Goal: Information Seeking & Learning: Learn about a topic

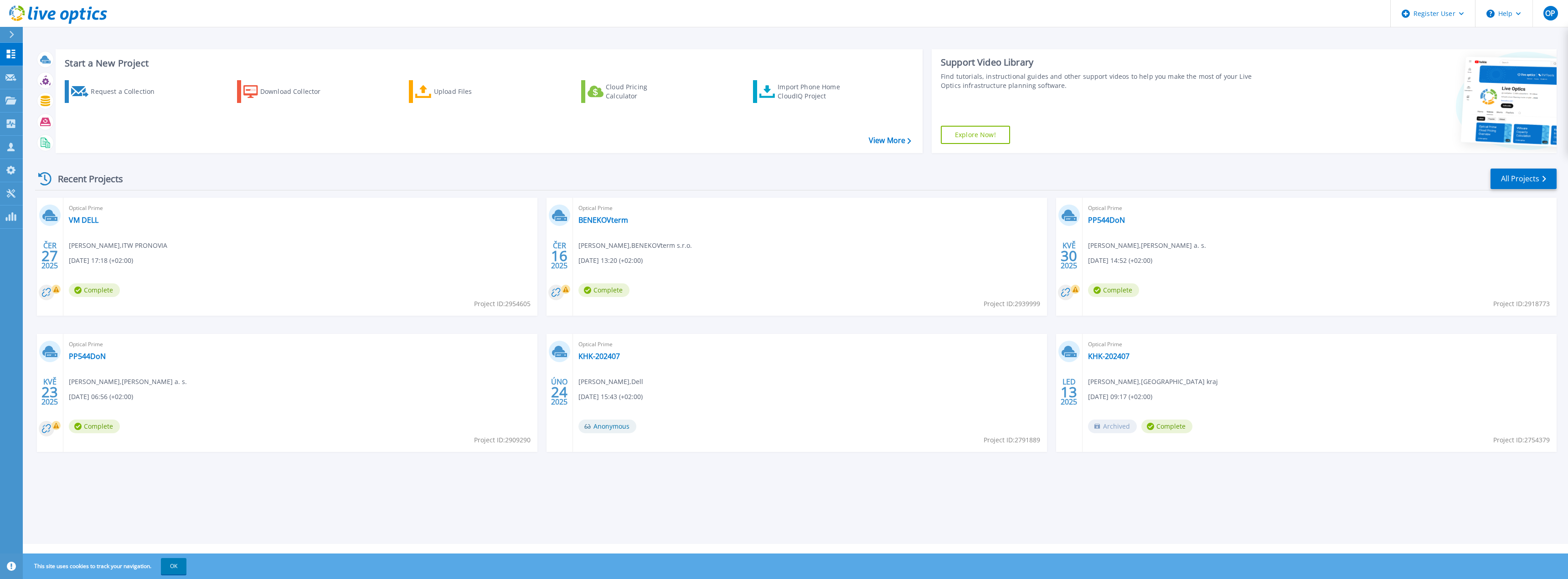
click at [22, 19] on icon at bounding box center [58, 15] width 98 height 19
click at [1542, 15] on button "OP" at bounding box center [1550, 13] width 35 height 27
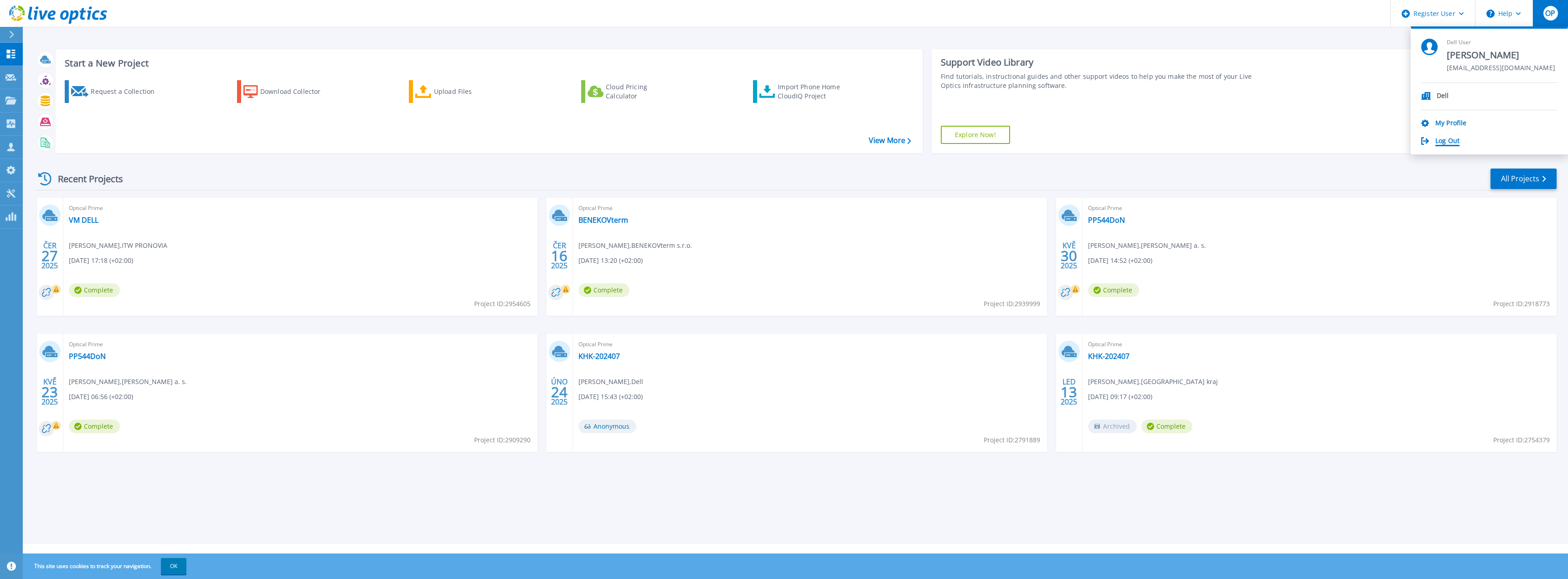
click at [1453, 139] on link "Log Out" at bounding box center [1447, 141] width 24 height 9
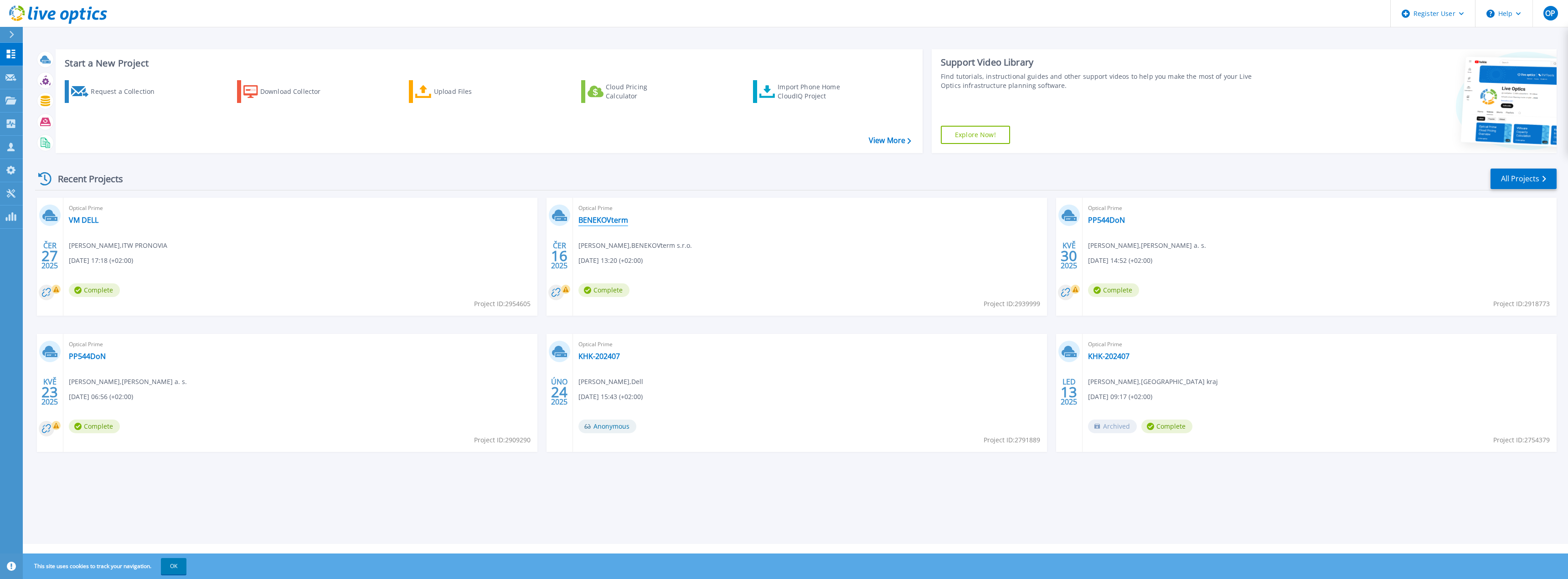
click at [625, 224] on link "BENEKOVterm" at bounding box center [603, 220] width 50 height 9
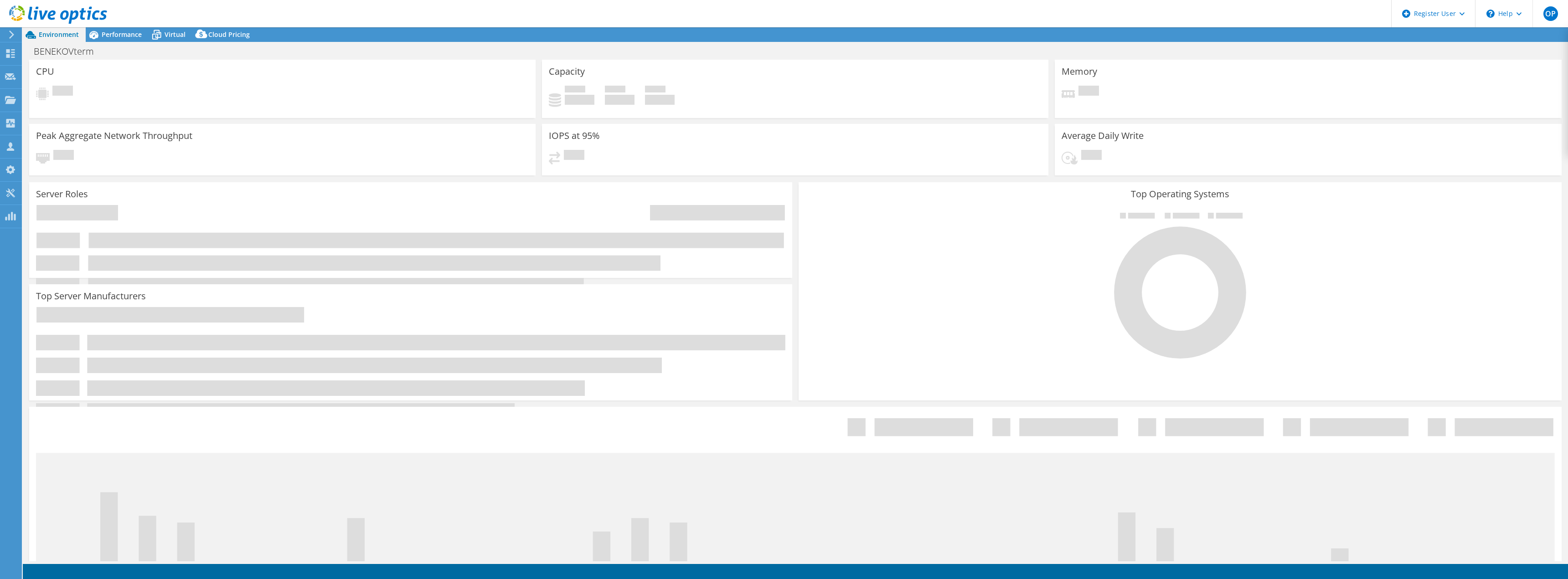
select select "USD"
select select "EUFrankfurt"
select select "EUR"
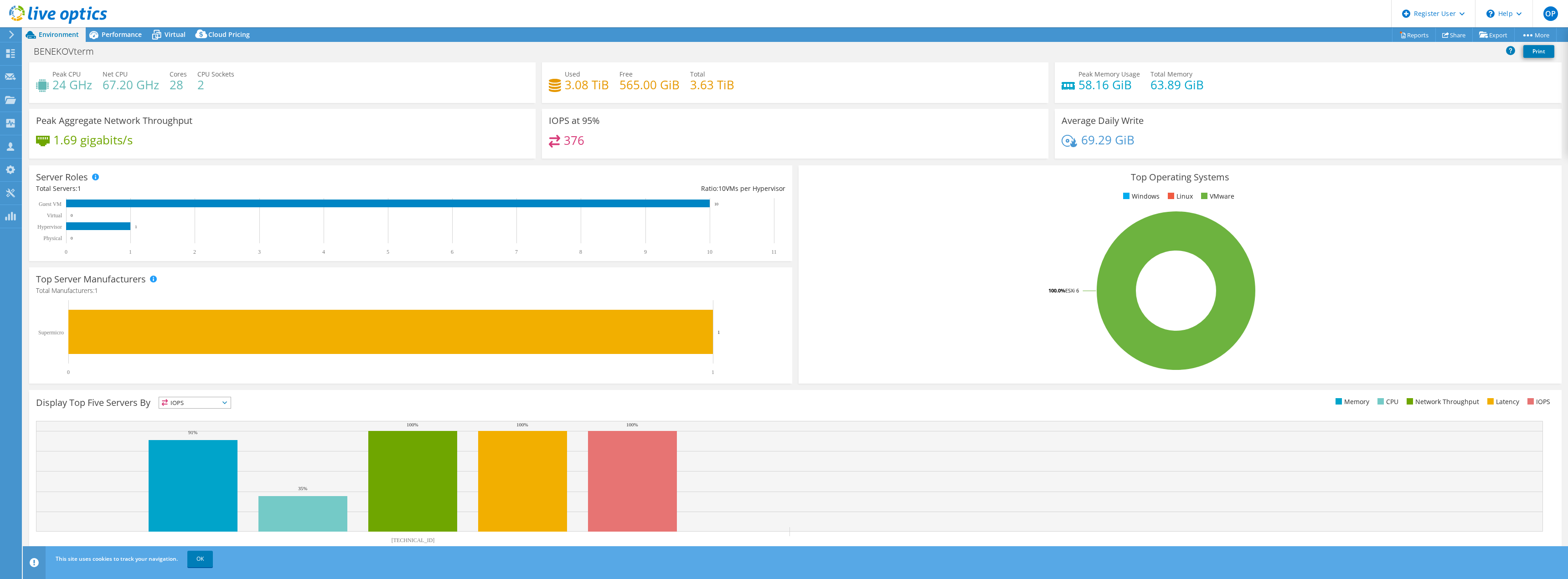
scroll to position [29, 0]
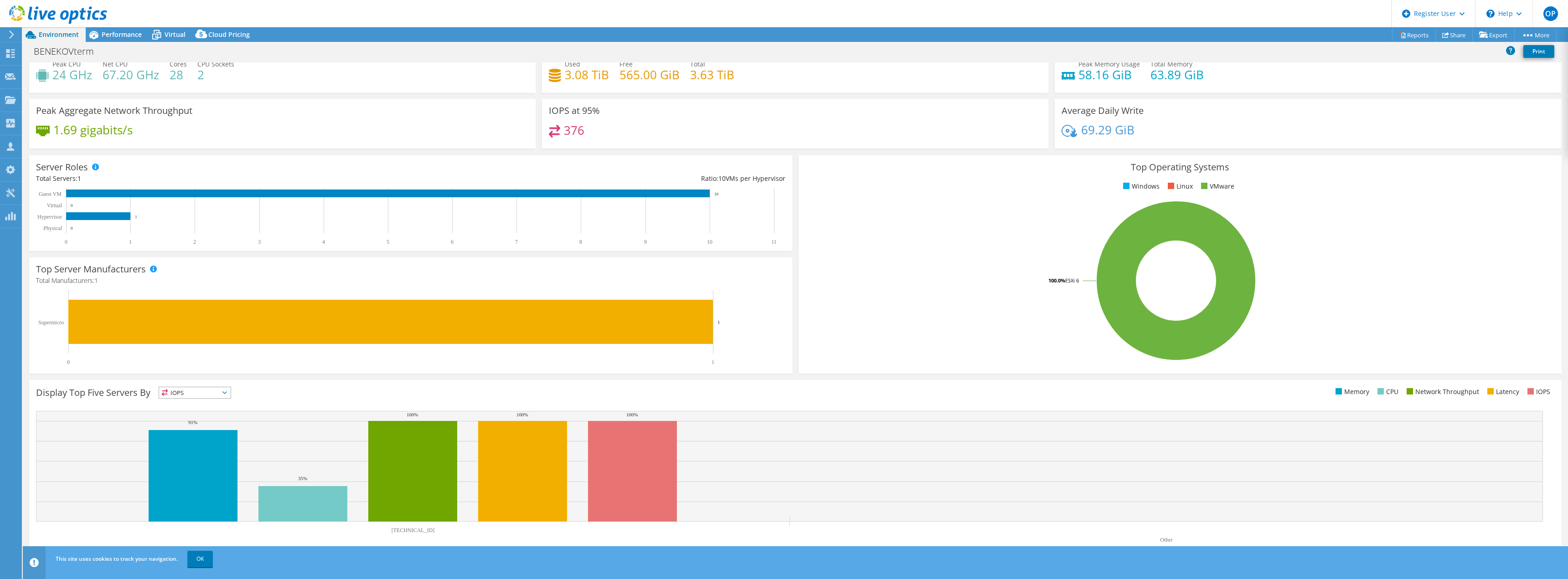
drag, startPoint x: 93, startPoint y: 33, endPoint x: 109, endPoint y: 49, distance: 22.6
click at [95, 33] on icon at bounding box center [94, 35] width 9 height 8
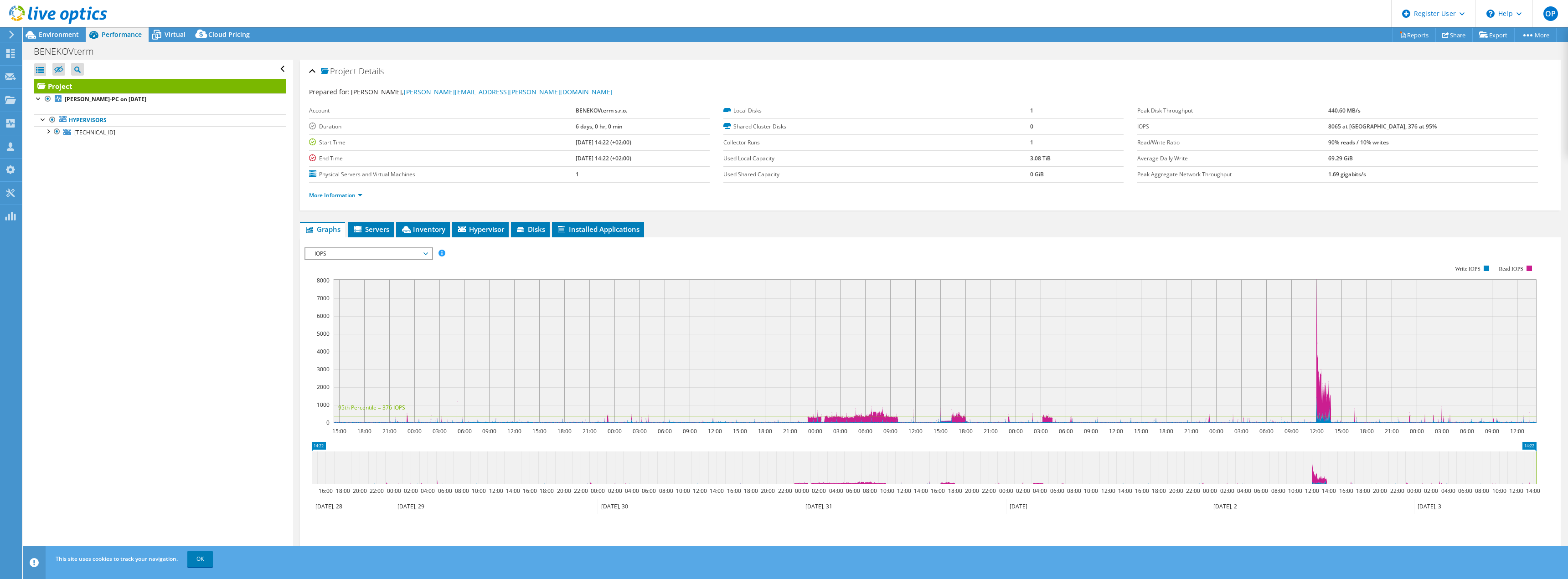
click at [352, 256] on span "IOPS" at bounding box center [368, 254] width 117 height 11
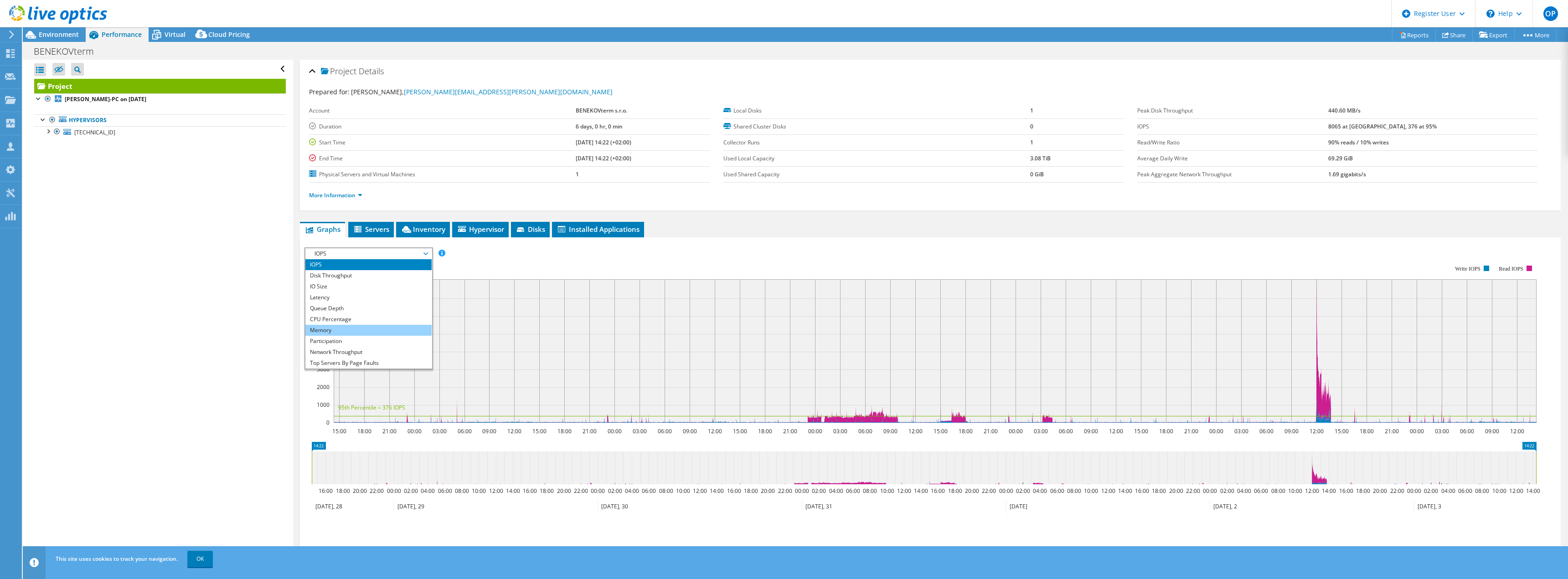
click at [338, 333] on li "Memory" at bounding box center [368, 330] width 126 height 11
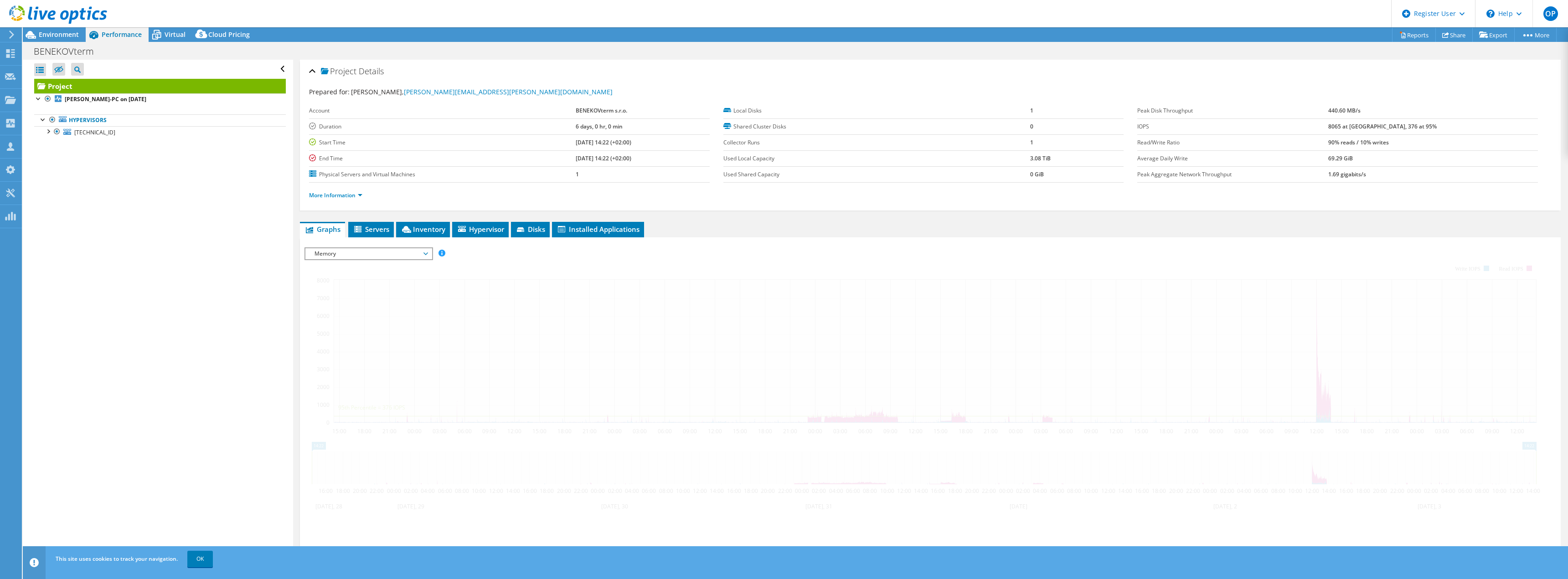
click at [366, 251] on span "Memory" at bounding box center [368, 254] width 117 height 11
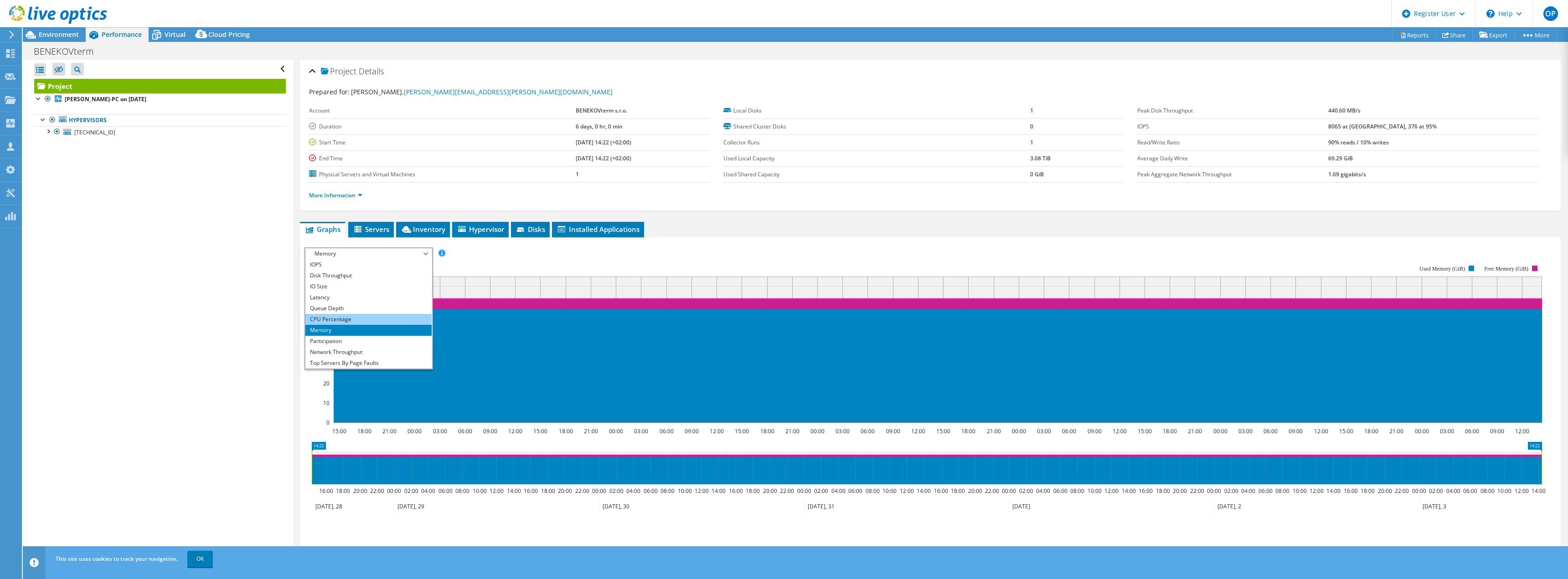
click at [351, 314] on li "CPU Percentage" at bounding box center [368, 319] width 126 height 11
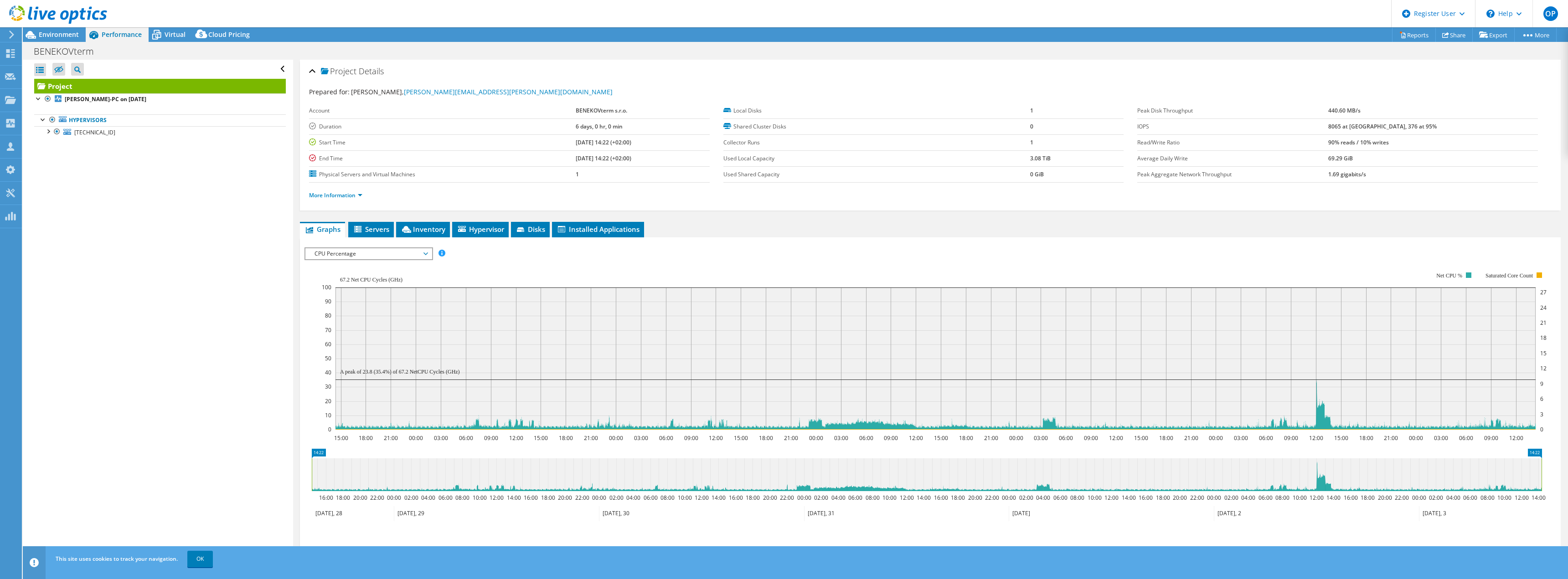
click at [409, 254] on span "CPU Percentage" at bounding box center [368, 254] width 117 height 11
click at [374, 317] on li "Network Throughput" at bounding box center [368, 319] width 126 height 11
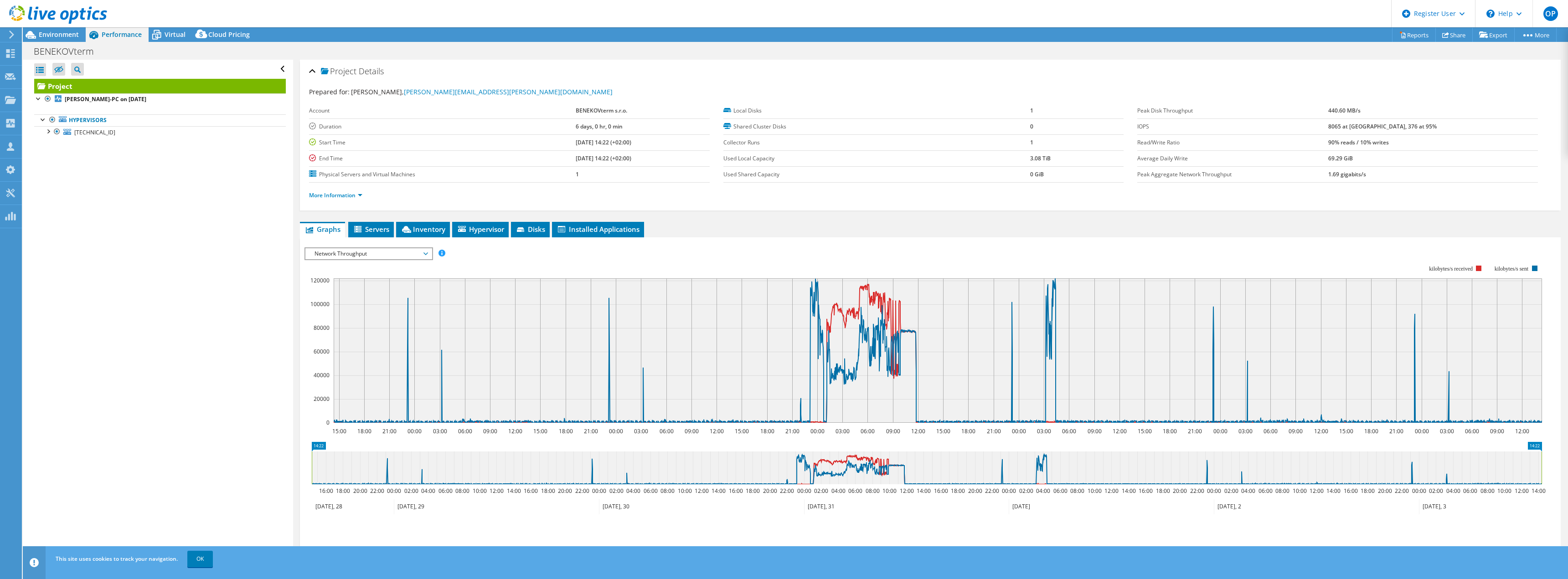
click at [410, 254] on span "Network Throughput" at bounding box center [368, 254] width 117 height 11
click at [665, 254] on rect at bounding box center [923, 344] width 1237 height 182
click at [13, 32] on icon at bounding box center [11, 34] width 7 height 8
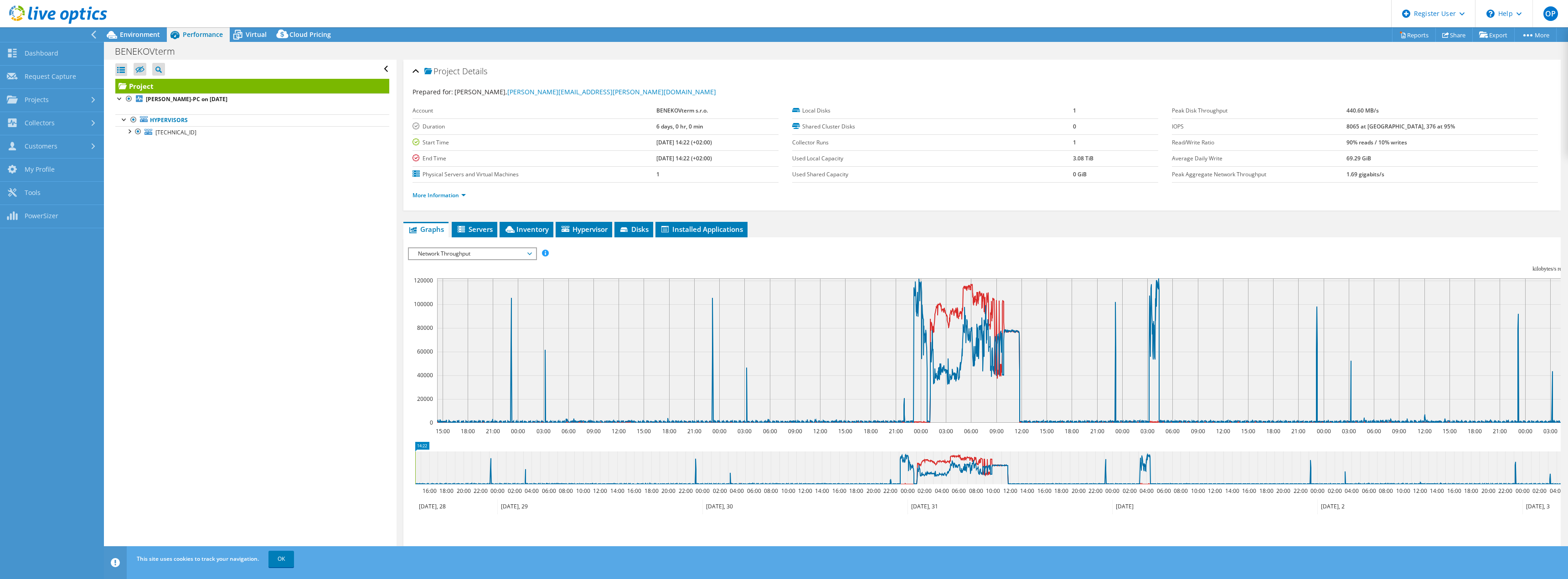
click at [61, 12] on icon at bounding box center [58, 15] width 98 height 19
